Goal: Find specific page/section: Find specific page/section

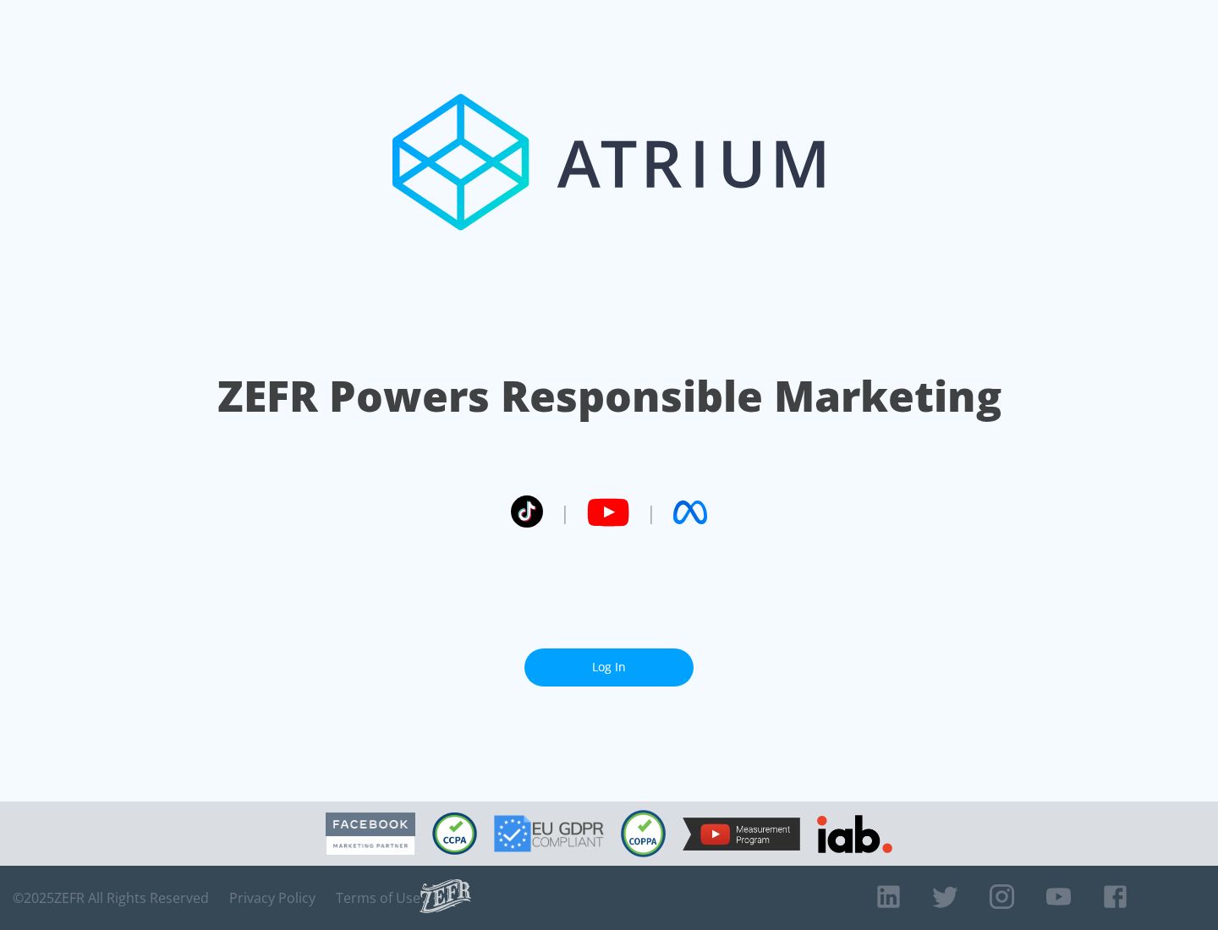
click at [609, 660] on link "Log In" at bounding box center [608, 668] width 169 height 38
